Goal: Communication & Community: Ask a question

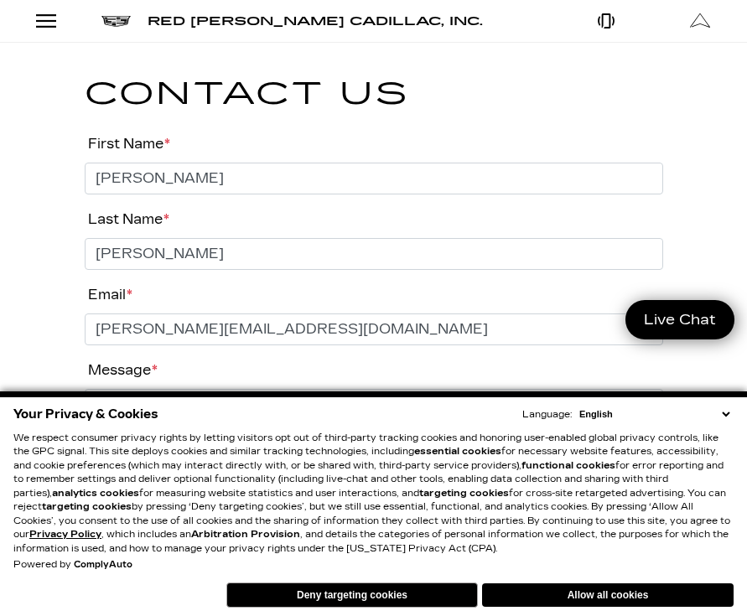
type input "[PERSON_NAME][EMAIL_ADDRESS][DOMAIN_NAME]"
